Goal: Task Accomplishment & Management: Complete application form

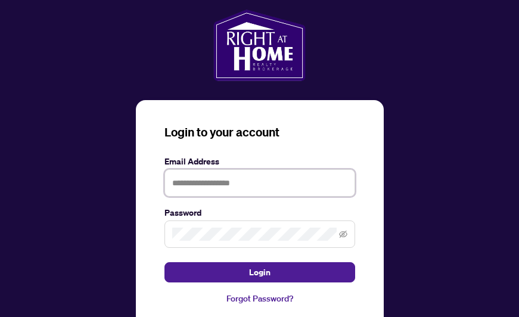
type input "**********"
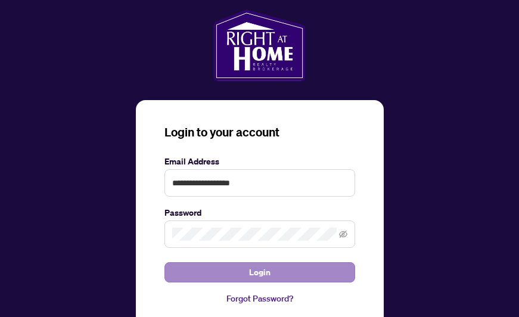
click at [251, 274] on span "Login" at bounding box center [259, 272] width 21 height 19
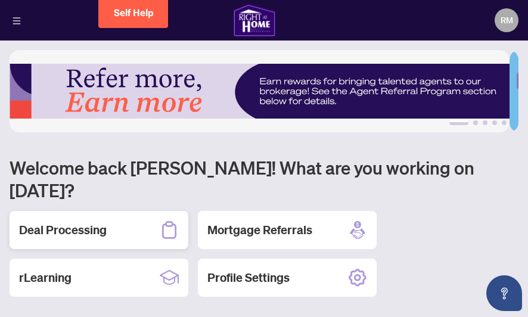
click at [46, 222] on h2 "Deal Processing" at bounding box center [63, 230] width 88 height 17
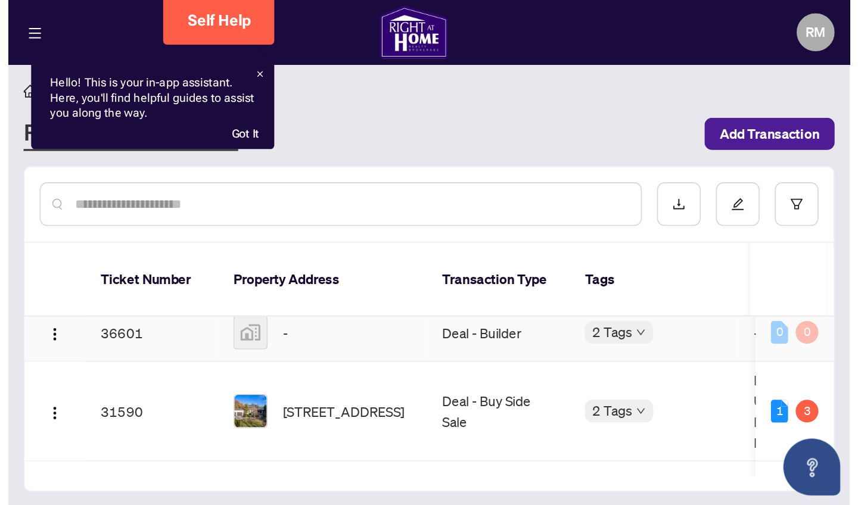
scroll to position [58, 0]
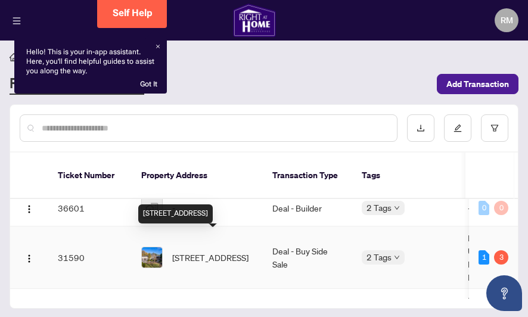
click at [181, 251] on span "[STREET_ADDRESS]" at bounding box center [210, 257] width 76 height 13
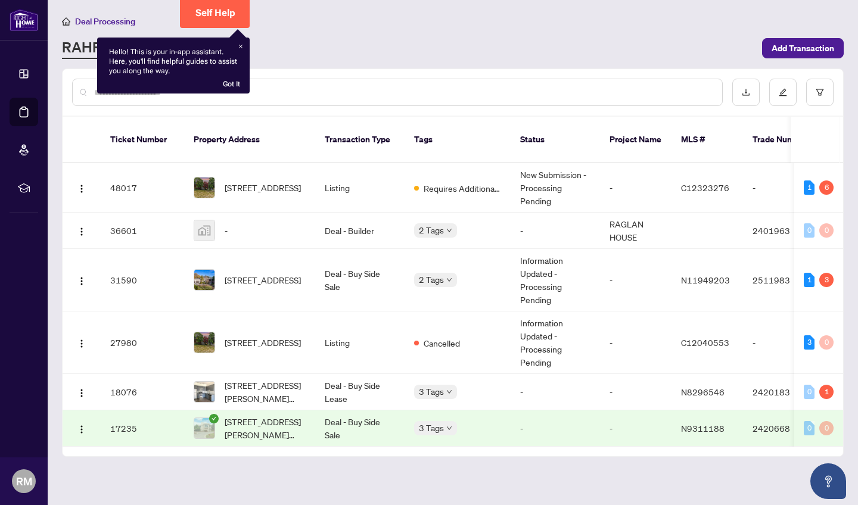
scroll to position [0, 0]
click at [240, 274] on span "[STREET_ADDRESS]" at bounding box center [263, 280] width 76 height 13
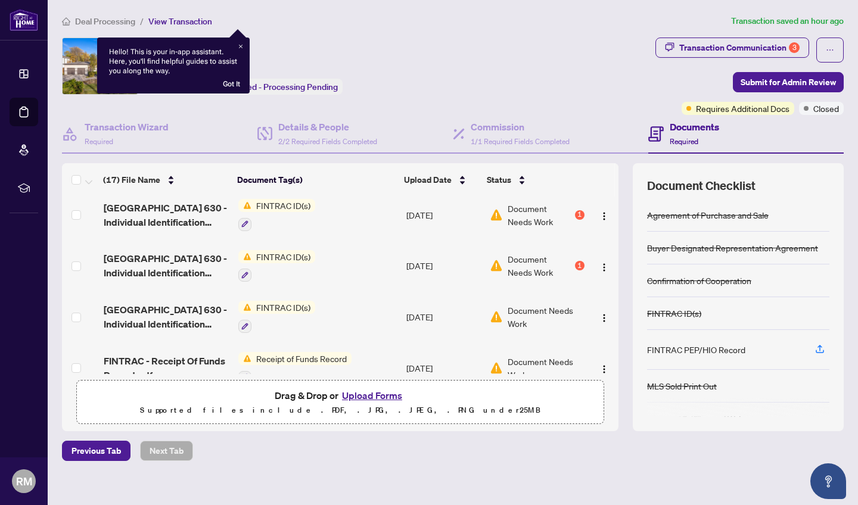
scroll to position [59, 0]
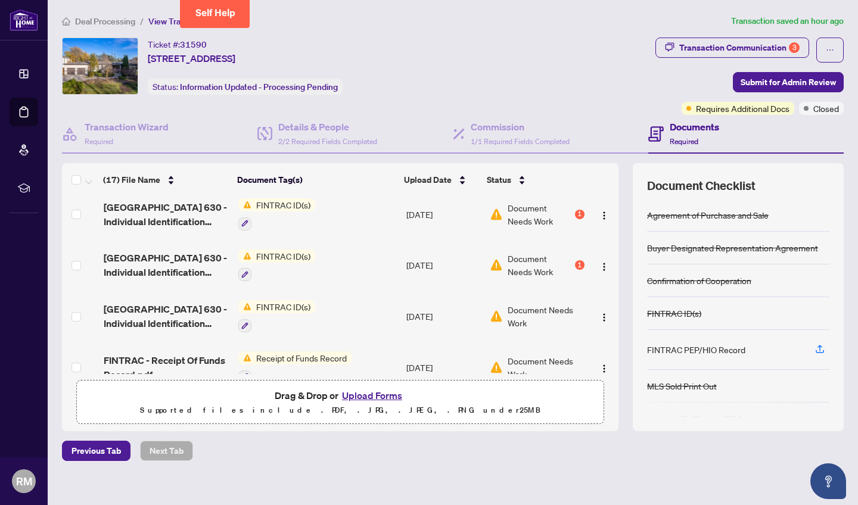
click at [381, 316] on button "Upload Forms" at bounding box center [372, 395] width 67 height 15
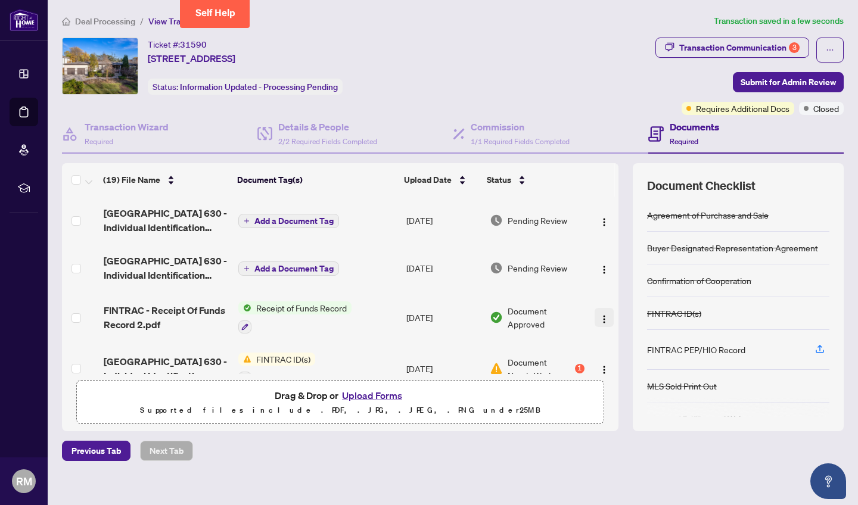
scroll to position [0, 0]
click at [527, 88] on div "Closed" at bounding box center [772, 84] width 32 height 19
click at [527, 84] on span "Submit for Admin Review" at bounding box center [788, 82] width 95 height 19
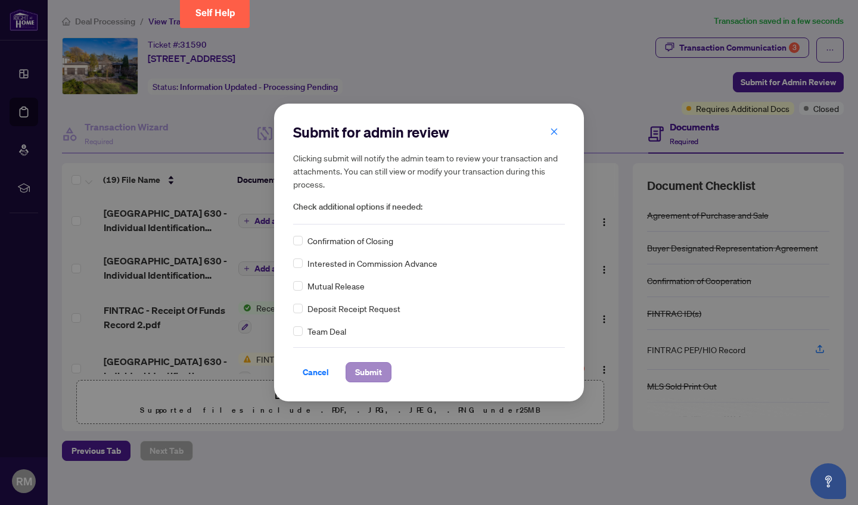
click at [380, 316] on span "Submit" at bounding box center [368, 372] width 27 height 19
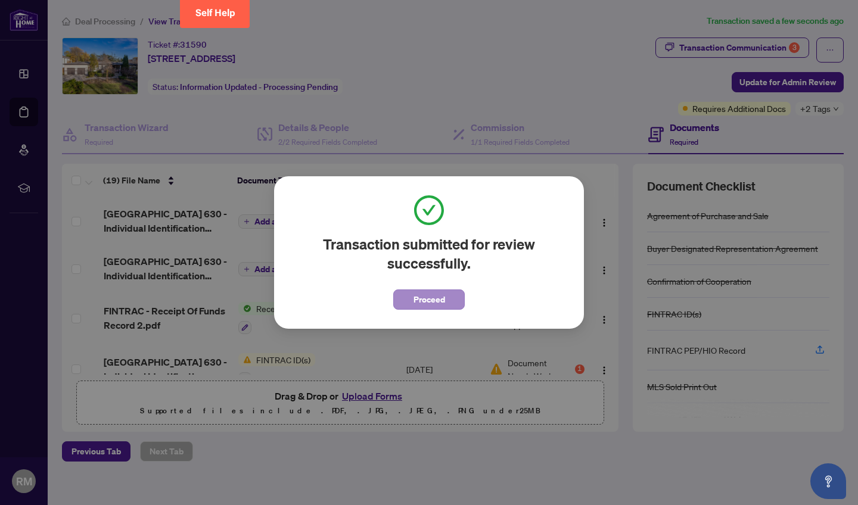
click at [419, 303] on span "Proceed" at bounding box center [430, 299] width 32 height 19
